Goal: Find specific page/section: Find specific page/section

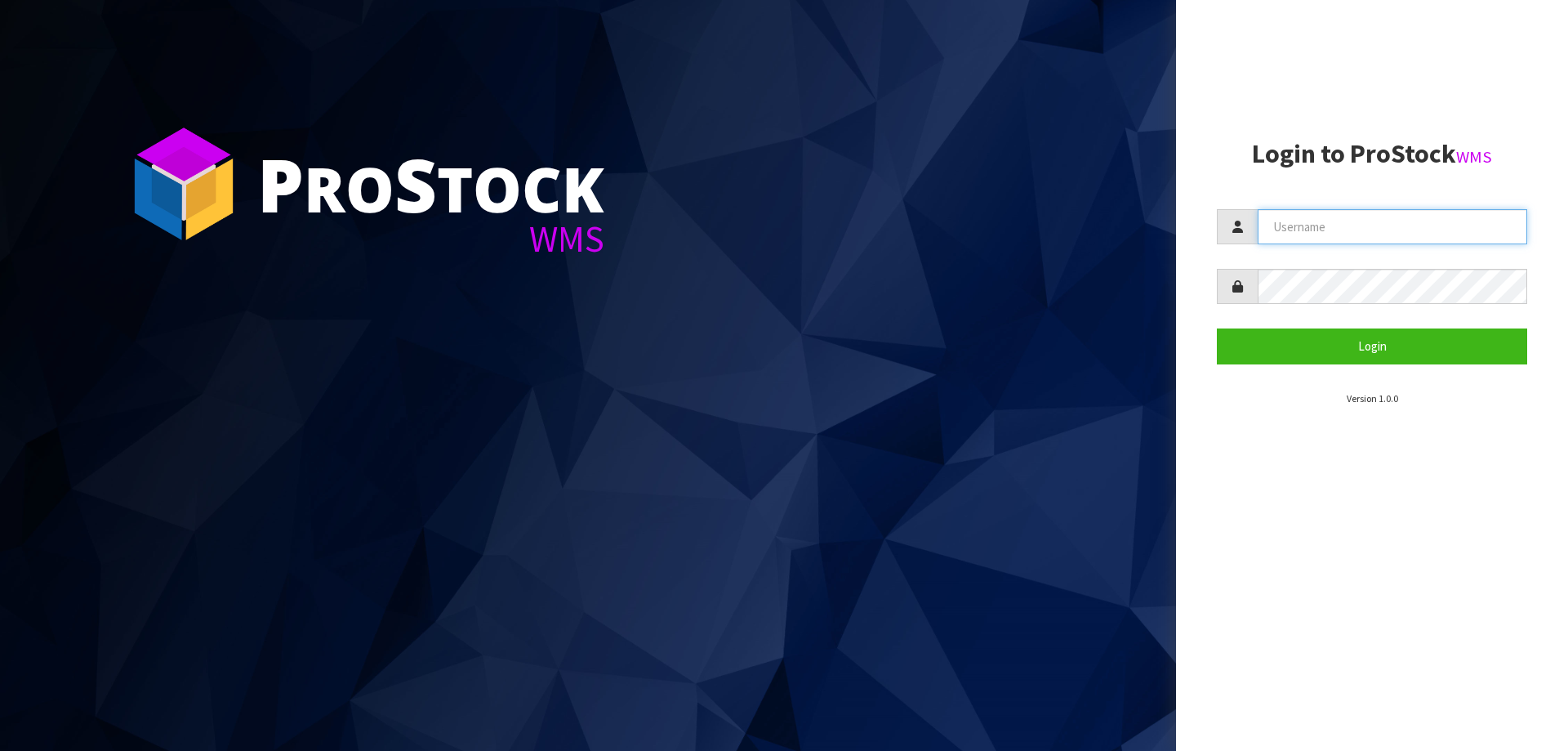
click at [1317, 218] on input "text" at bounding box center [1393, 226] width 270 height 35
paste input "KitchenAid"
type input "KitchenAid"
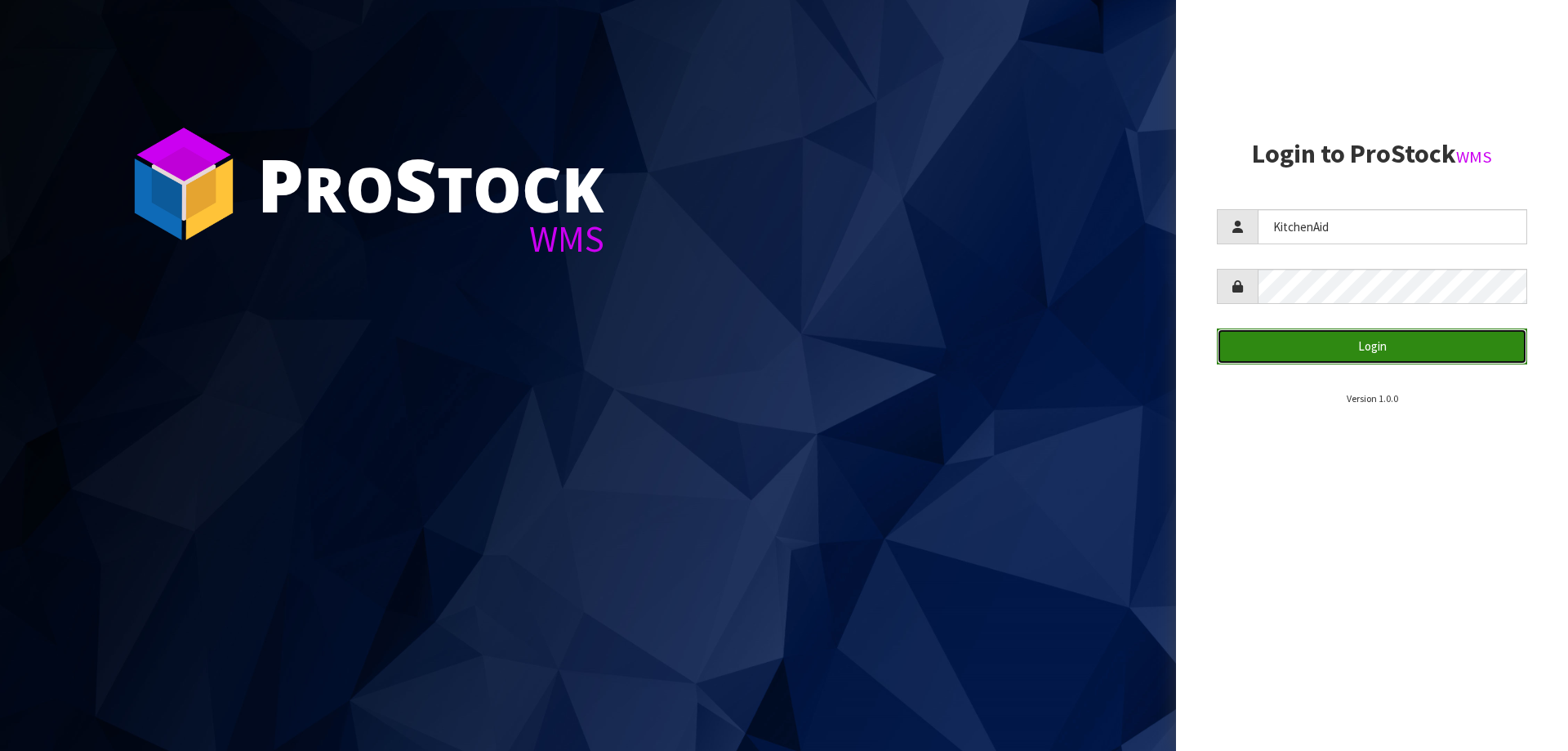
click at [1317, 346] on button "Login" at bounding box center [1372, 346] width 310 height 35
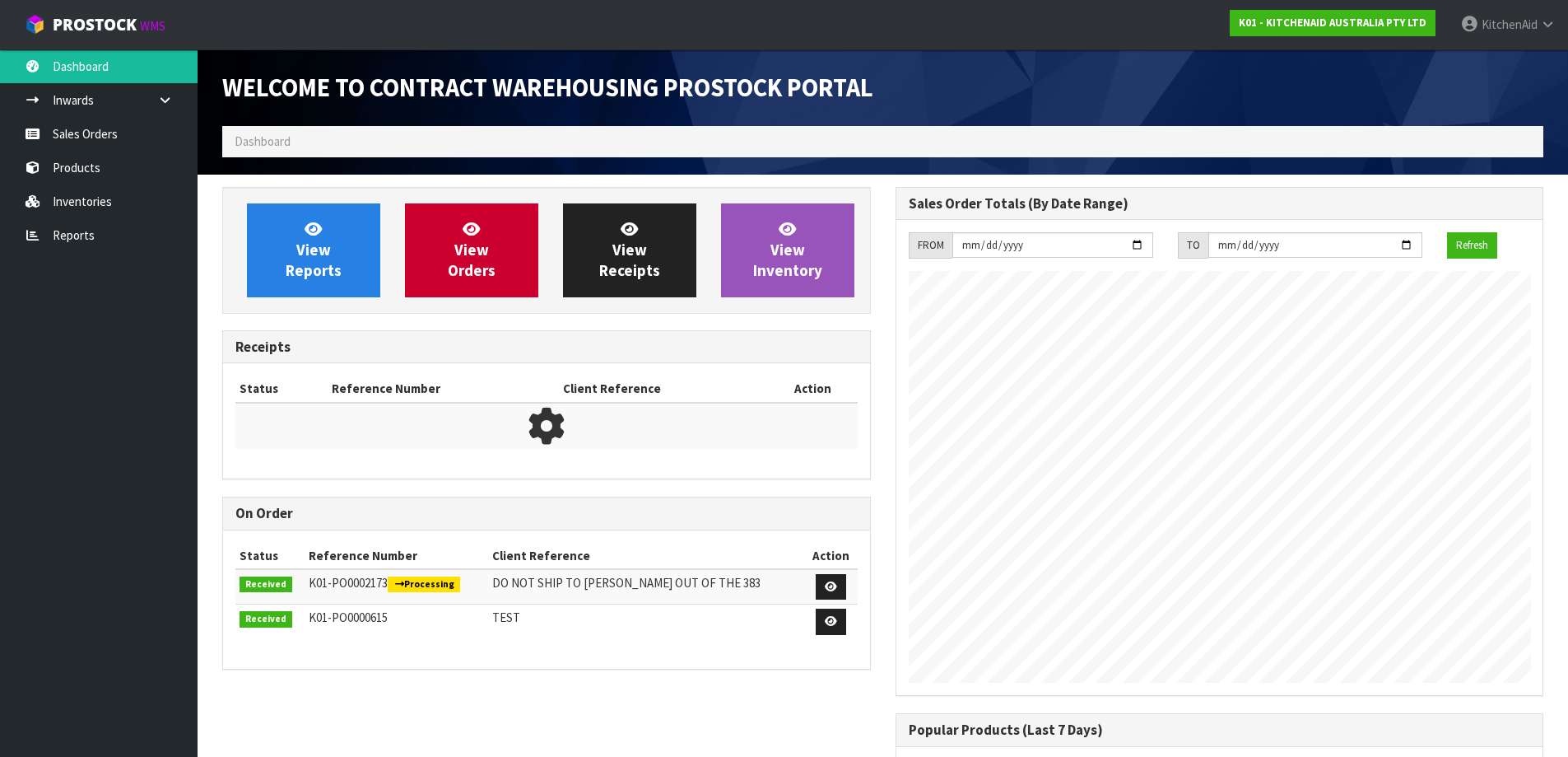
scroll to position [913, 672]
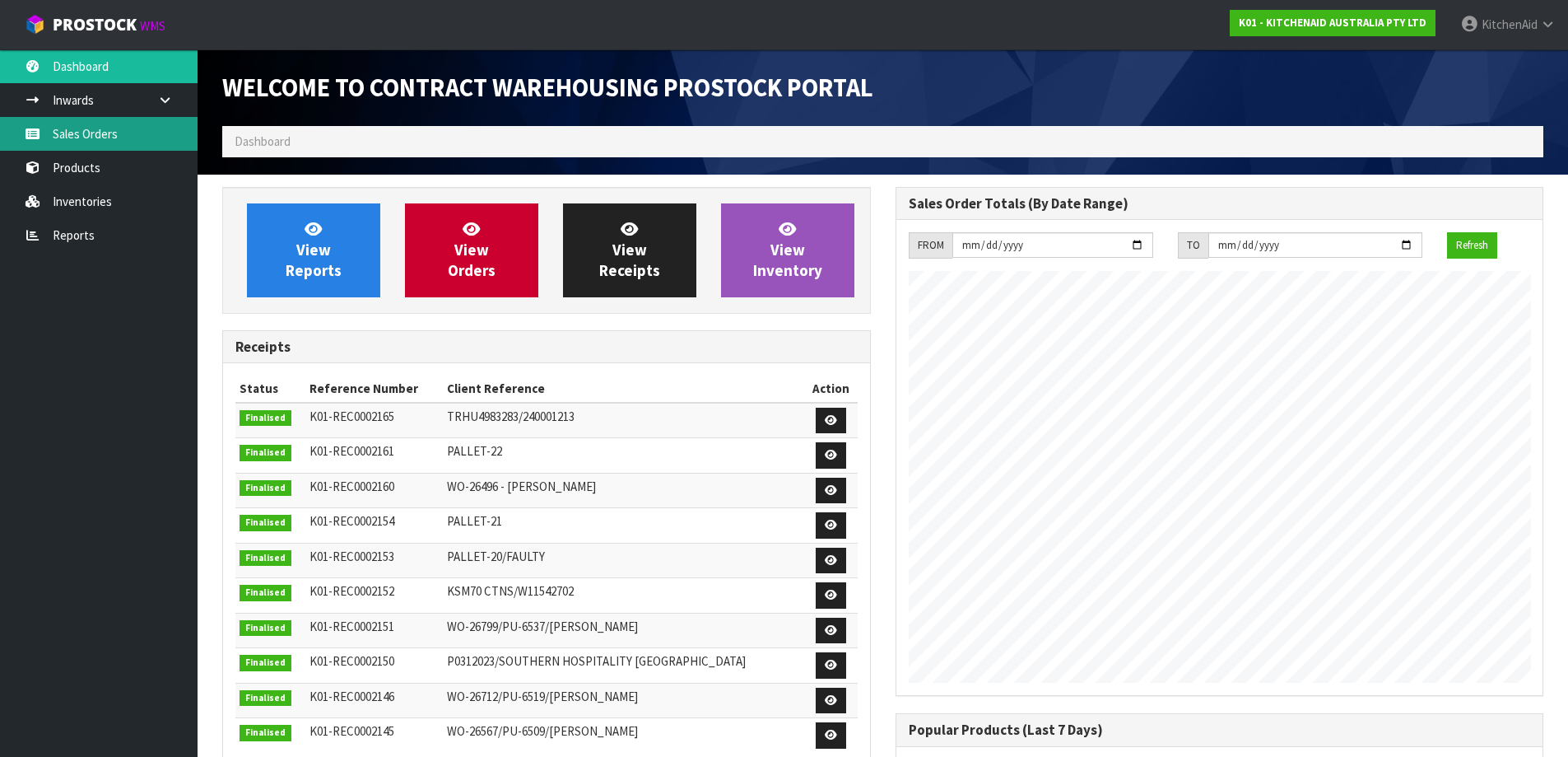
click at [91, 138] on link "Sales Orders" at bounding box center [98, 133] width 198 height 34
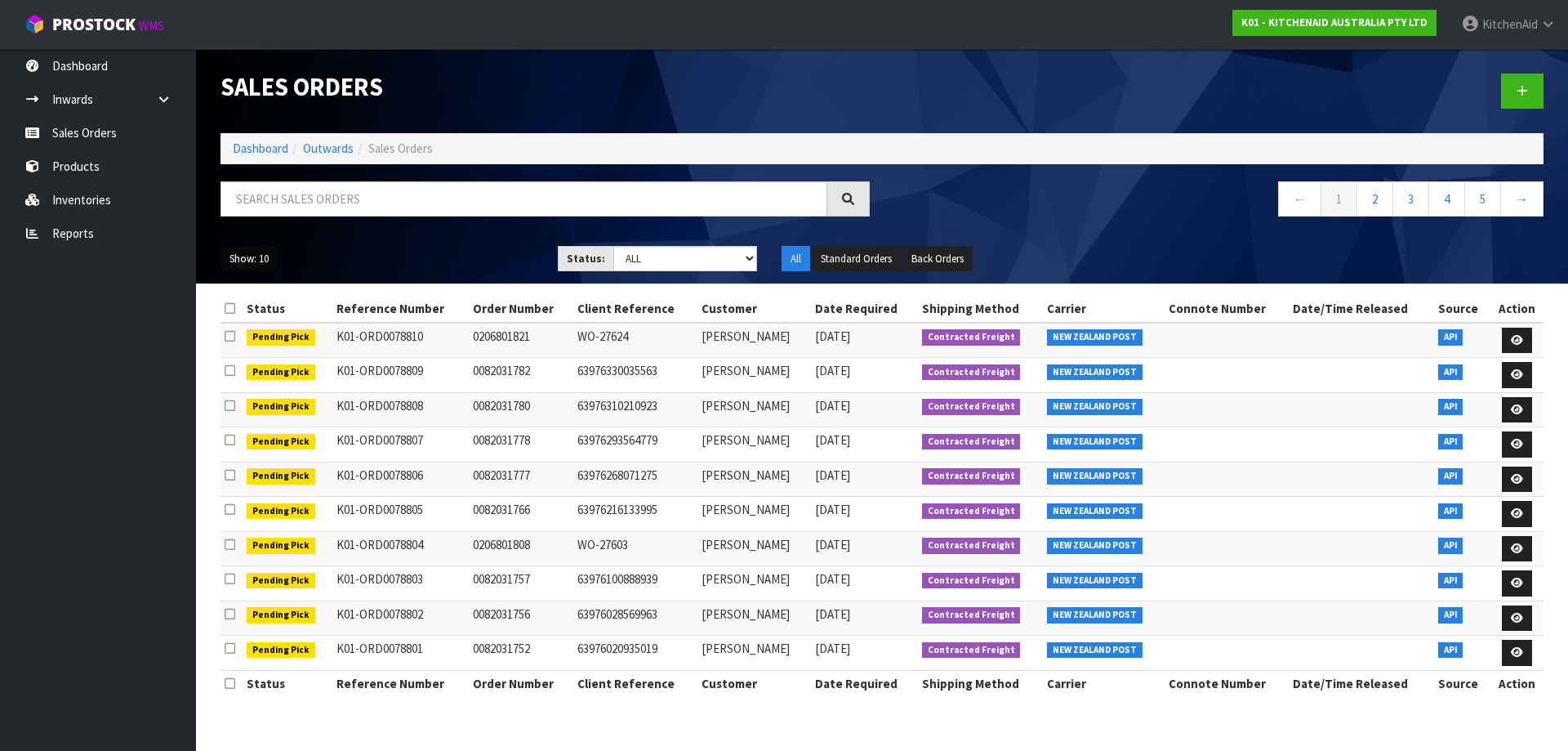
click at [244, 268] on button "Show: 10" at bounding box center [249, 259] width 57 height 26
click at [259, 328] on link "25" at bounding box center [285, 334] width 129 height 22
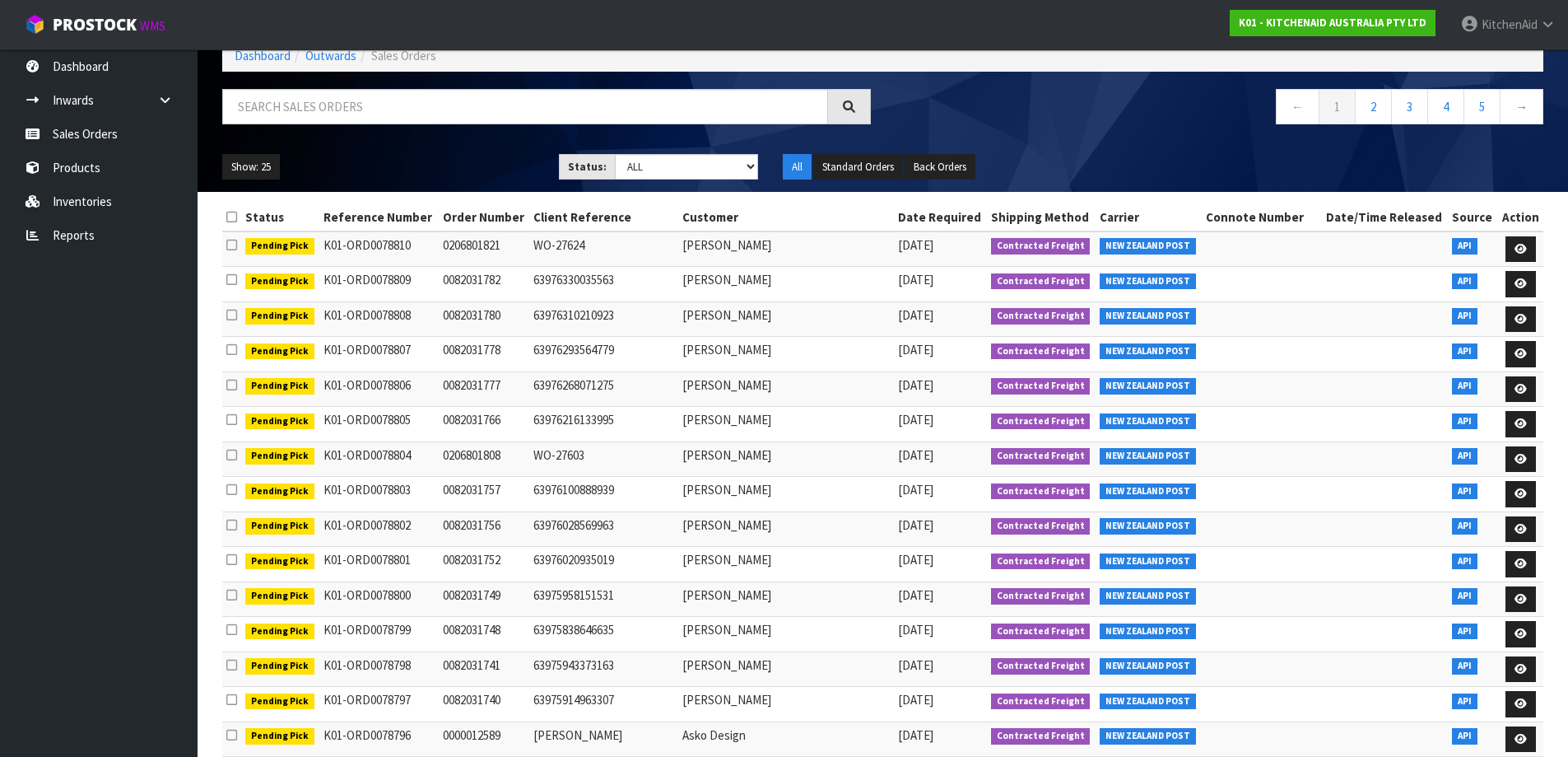
scroll to position [44, 0]
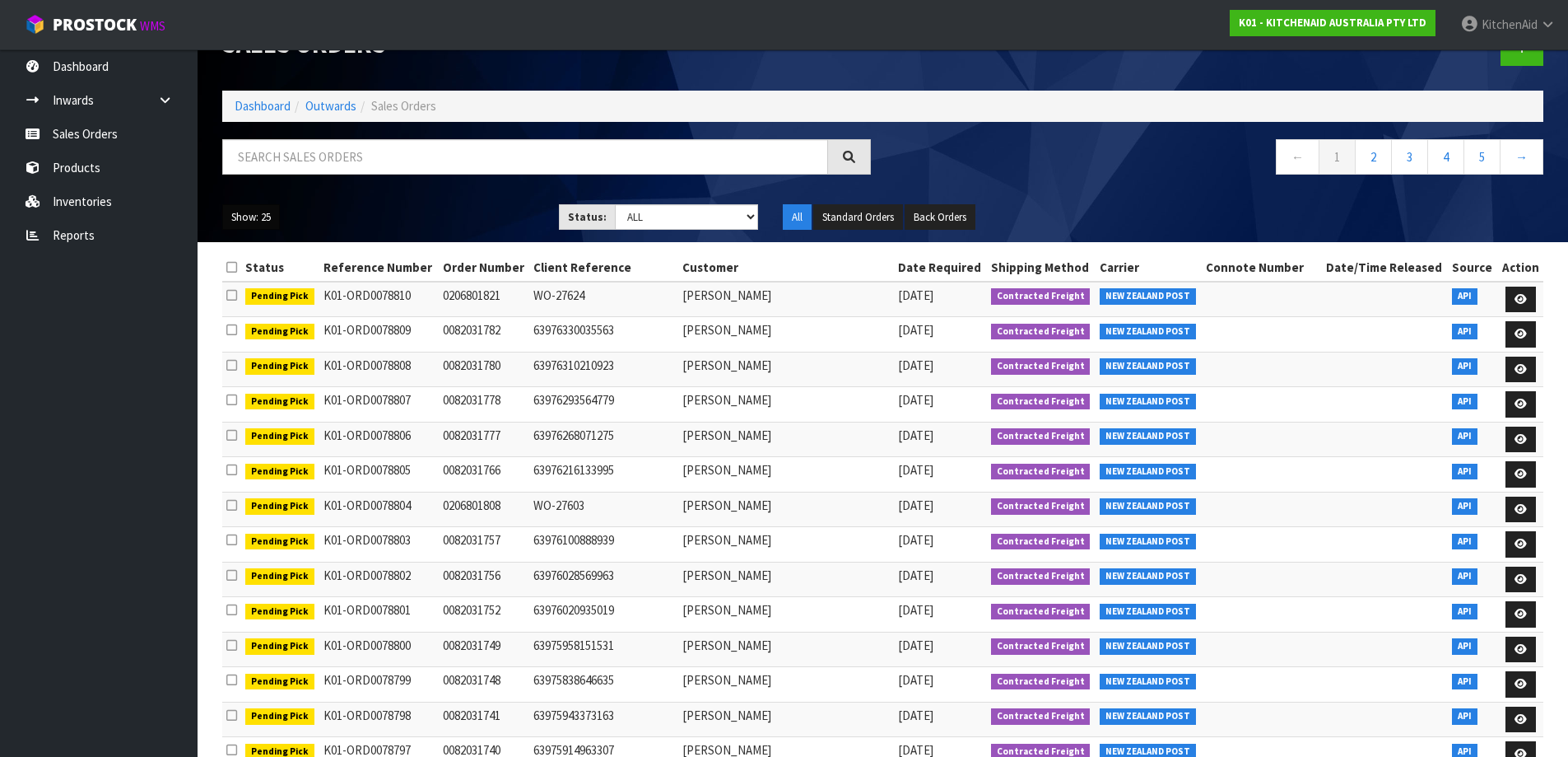
click at [256, 218] on button "Show: 25" at bounding box center [251, 217] width 57 height 26
click at [233, 310] on link "50" at bounding box center [287, 315] width 130 height 23
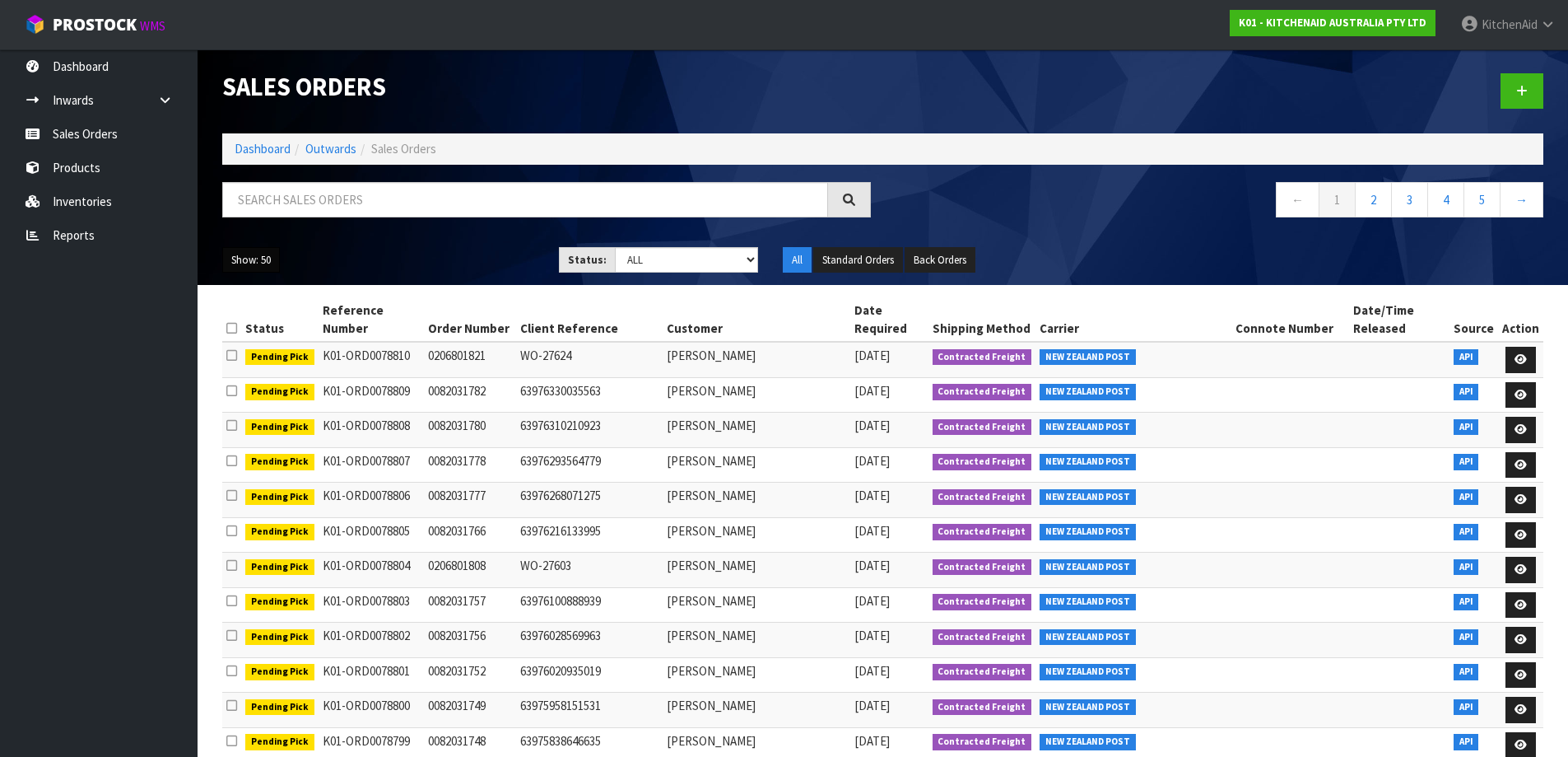
scroll to position [0, 0]
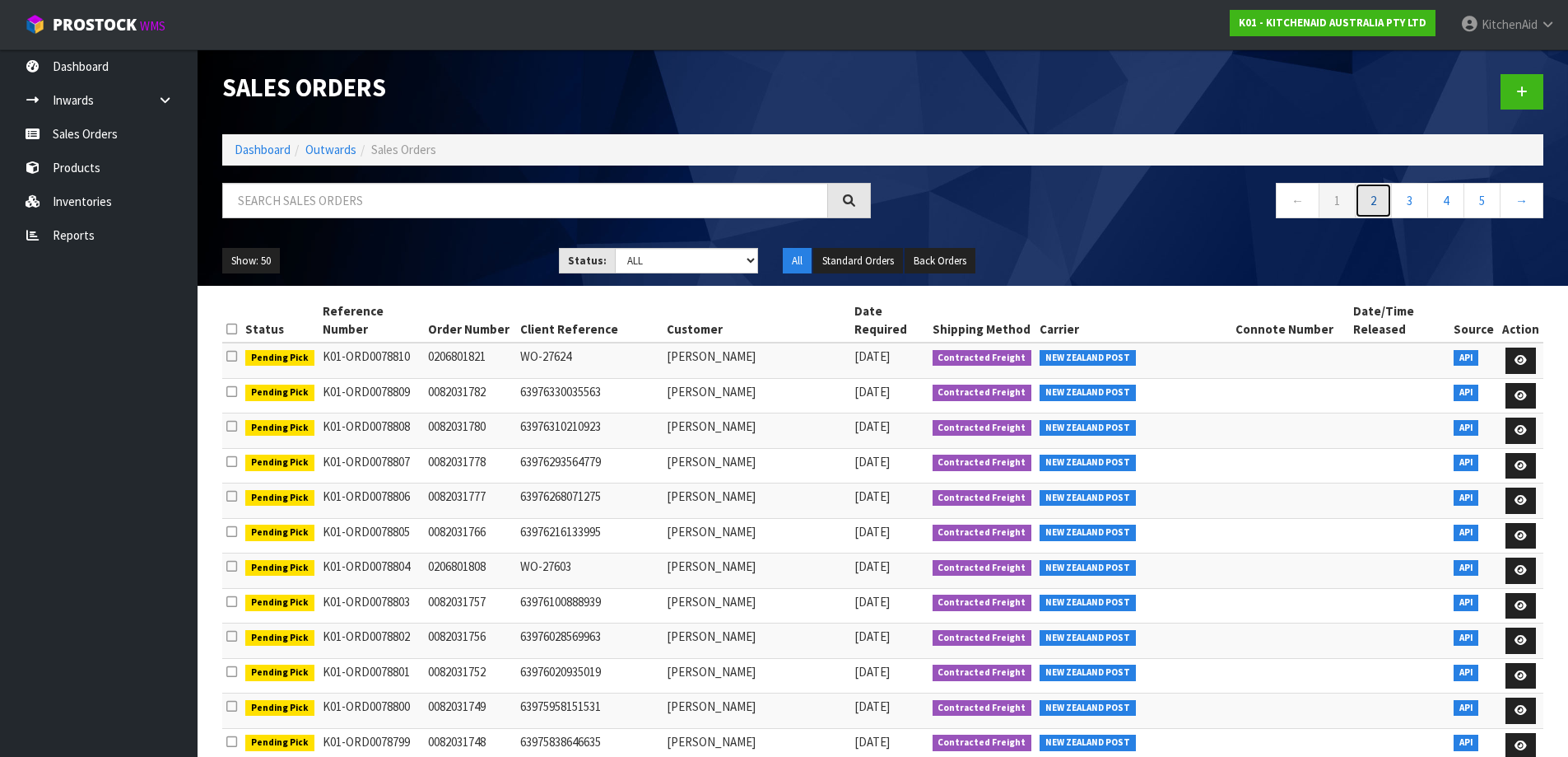
click at [1373, 210] on link "2" at bounding box center [1373, 200] width 37 height 36
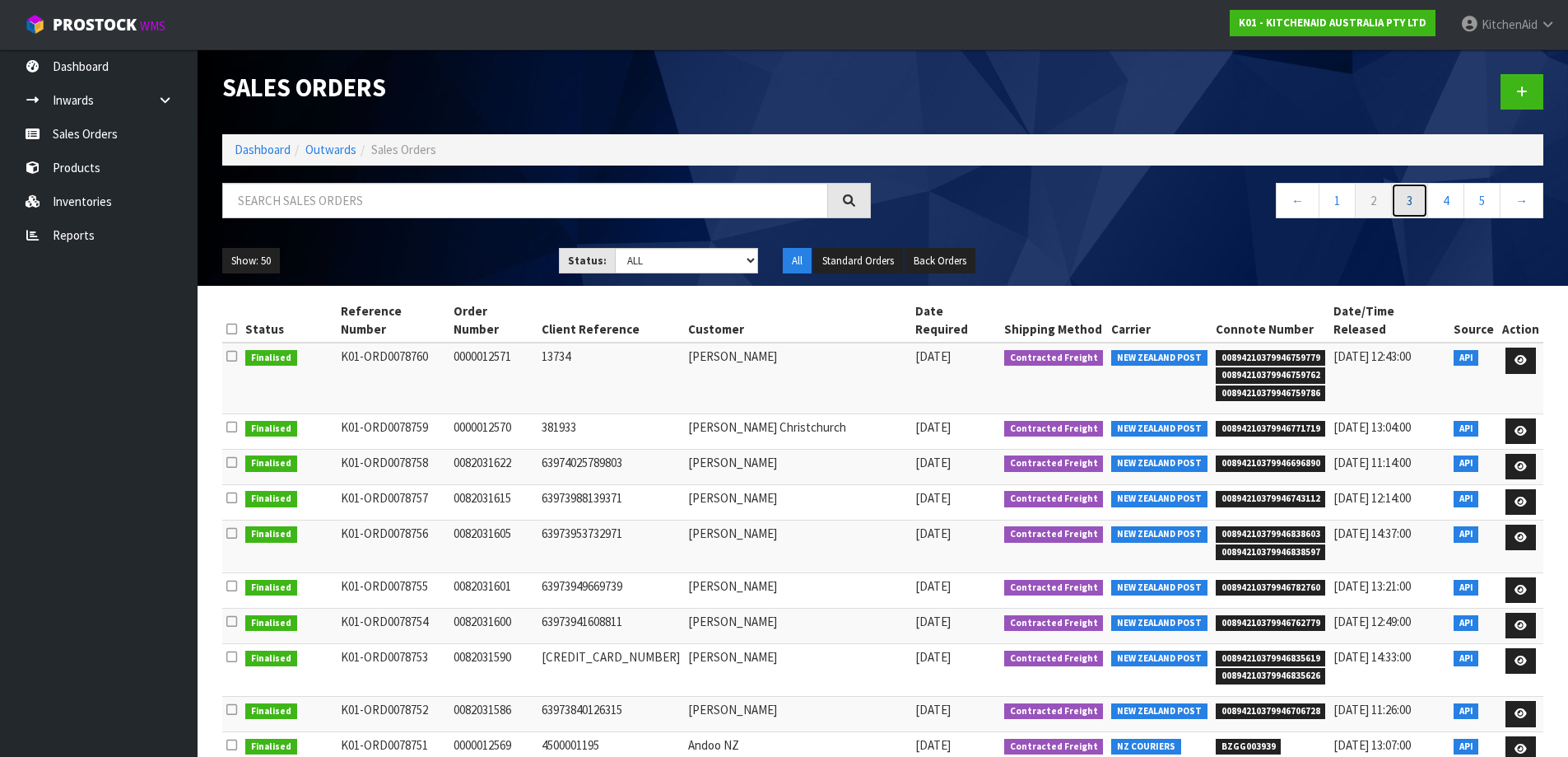
click at [1412, 206] on link "3" at bounding box center [1410, 200] width 37 height 36
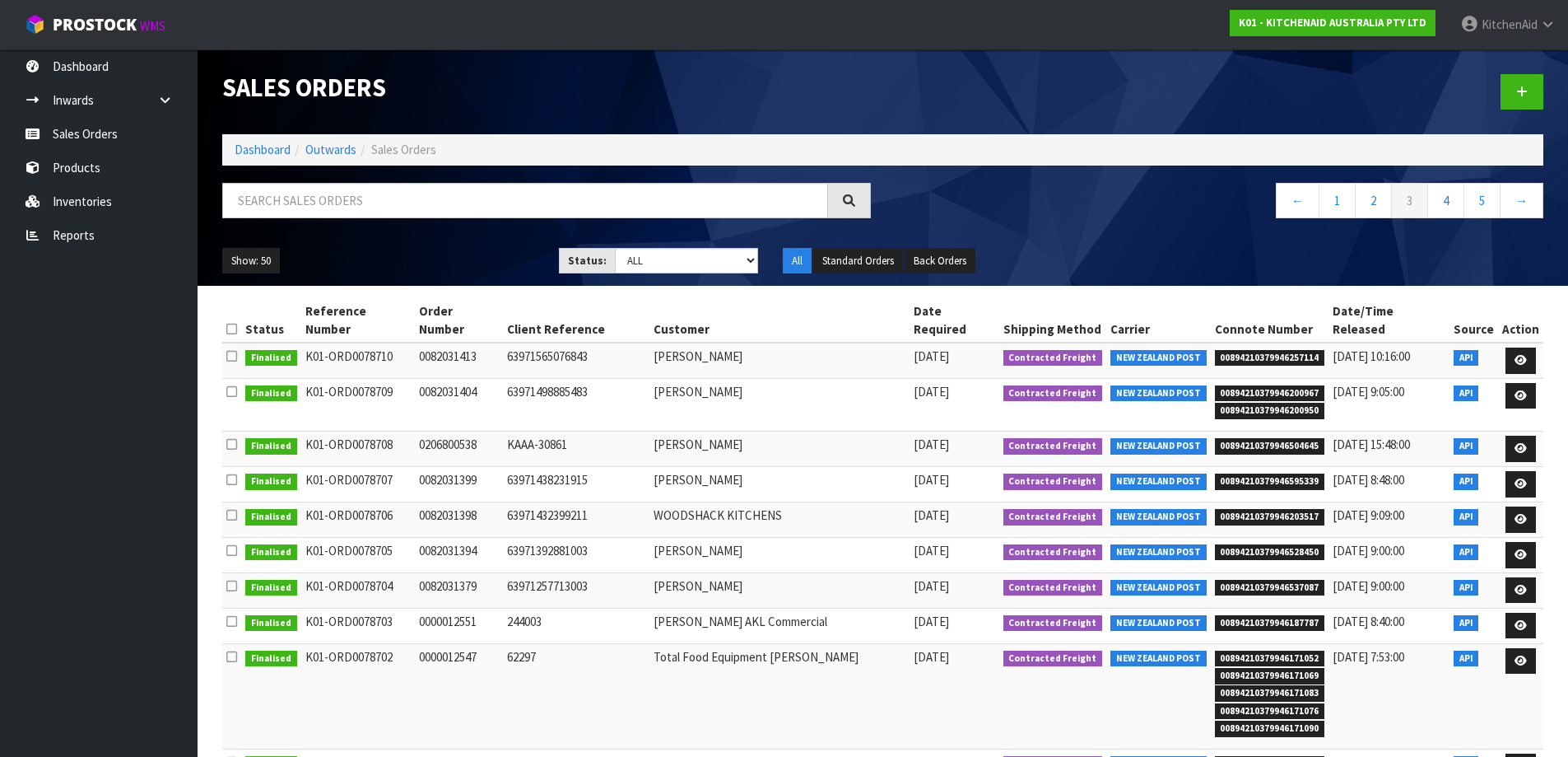
click at [1430, 180] on div "Sales Orders Dashboard Outwards Sales Orders ← 1 2 3 4 5 → Show: 50 5 10 25 50 …" at bounding box center [883, 167] width 1346 height 236
click at [1437, 198] on link "4" at bounding box center [1445, 200] width 37 height 36
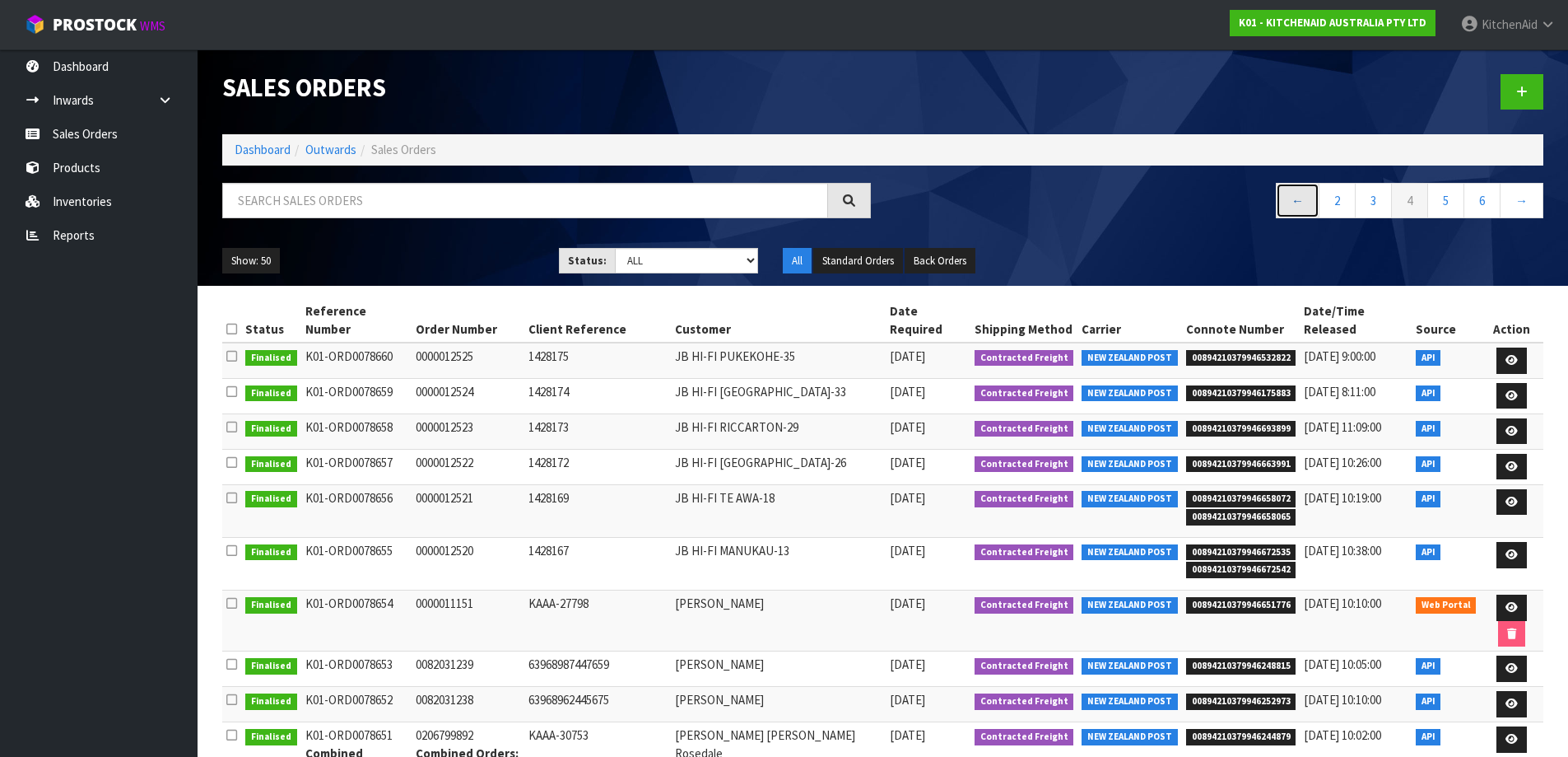
click at [1290, 204] on link "←" at bounding box center [1297, 200] width 44 height 36
click at [1335, 204] on link "1" at bounding box center [1337, 200] width 37 height 36
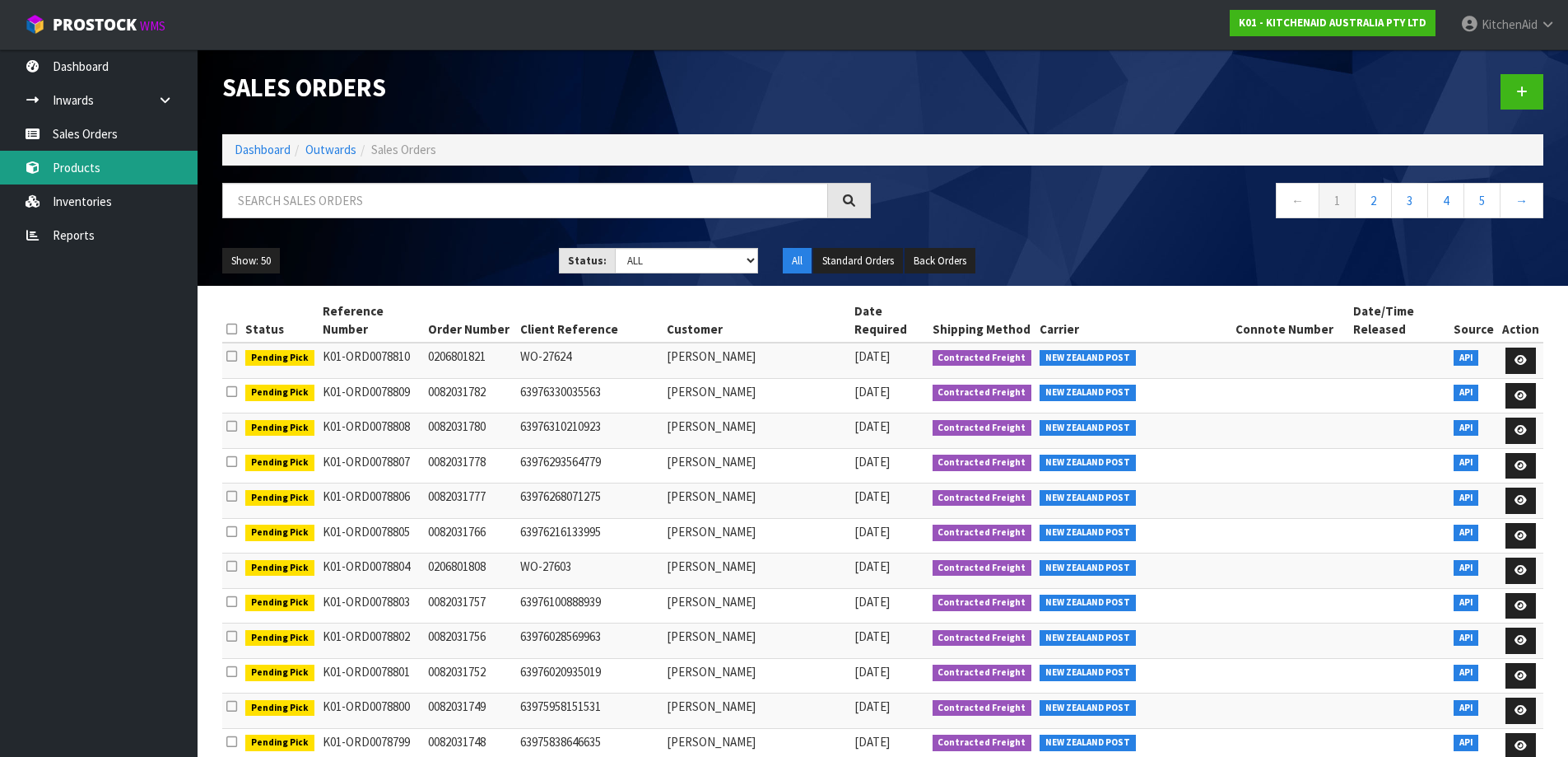
click at [90, 157] on link "Products" at bounding box center [98, 167] width 198 height 34
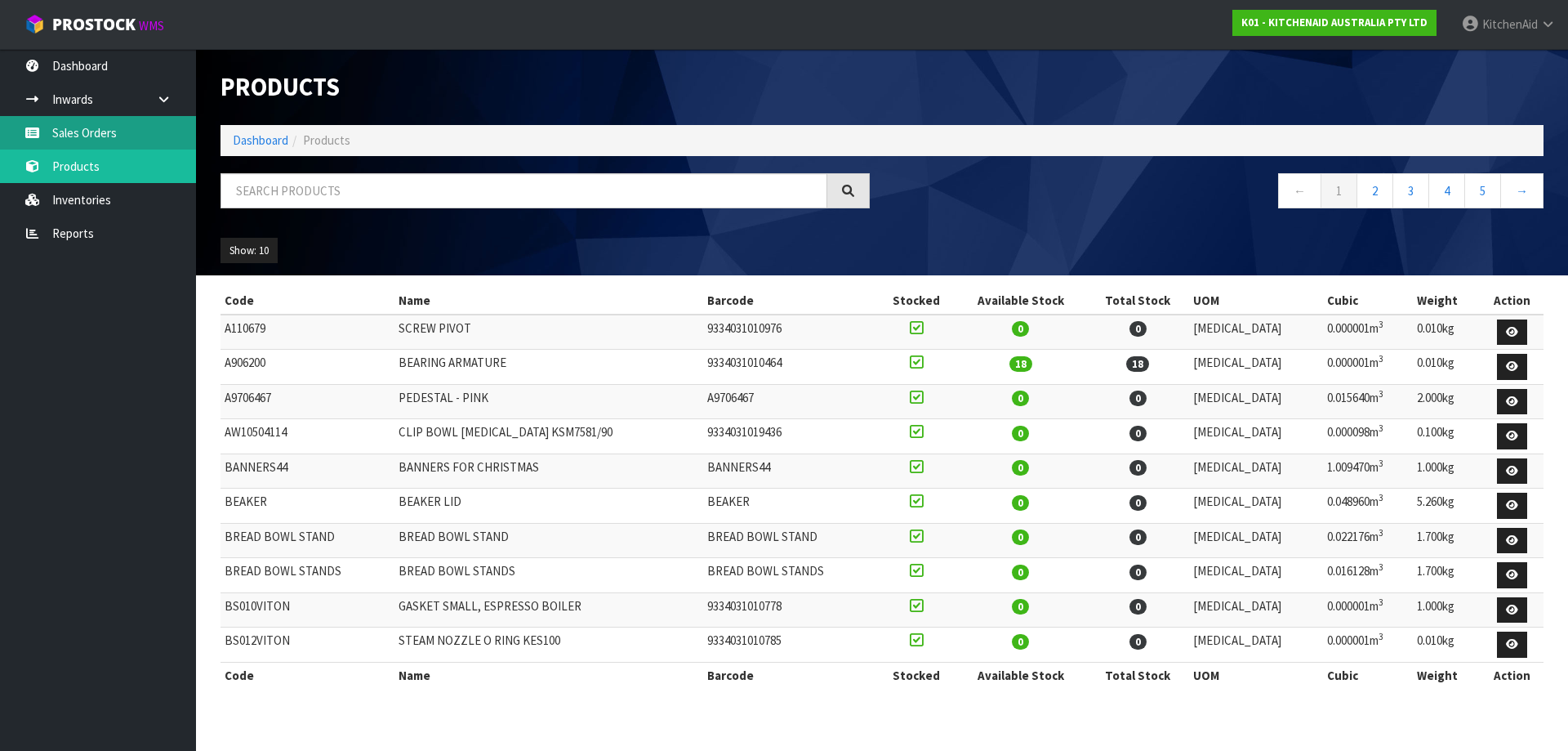
click at [113, 132] on link "Sales Orders" at bounding box center [98, 132] width 196 height 34
